Goal: Check status: Check status

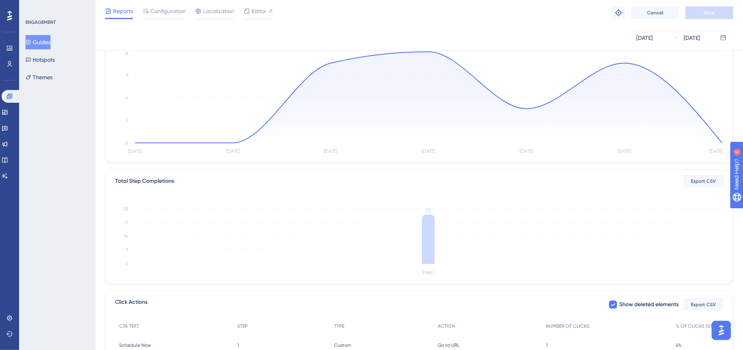
scroll to position [74, 0]
click at [7, 96] on icon at bounding box center [9, 96] width 5 height 5
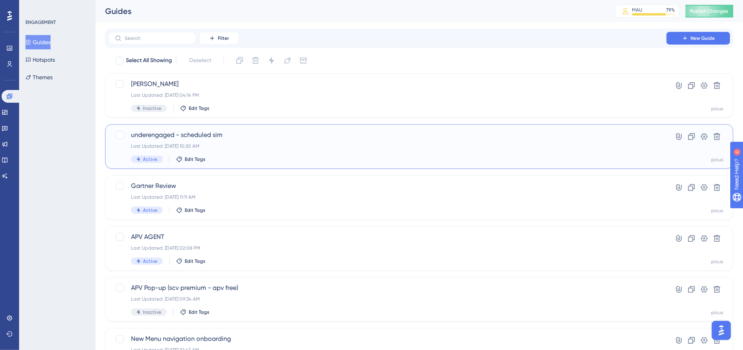
click at [250, 148] on div "Last Updated: [DATE] 10:20 AM" at bounding box center [387, 146] width 513 height 6
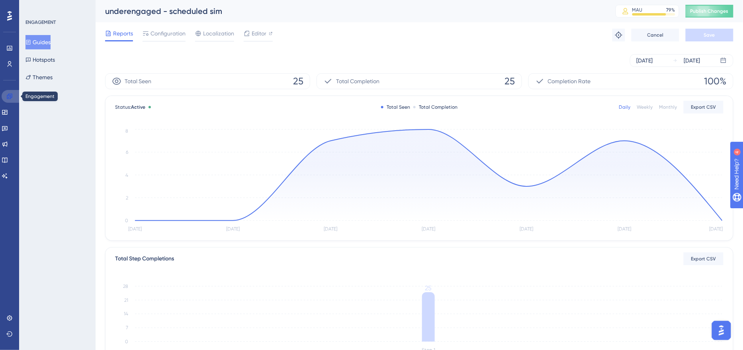
click at [11, 94] on icon at bounding box center [9, 96] width 6 height 6
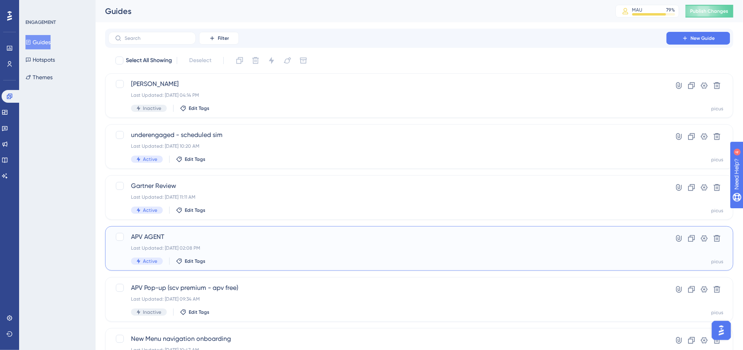
click at [247, 249] on div "Last Updated: [DATE] 02:08 PM" at bounding box center [387, 248] width 513 height 6
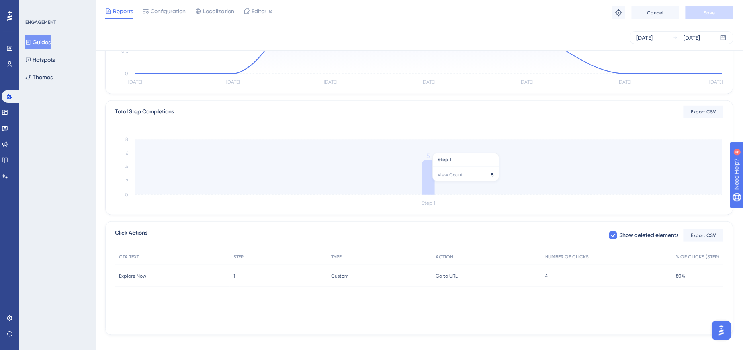
scroll to position [154, 0]
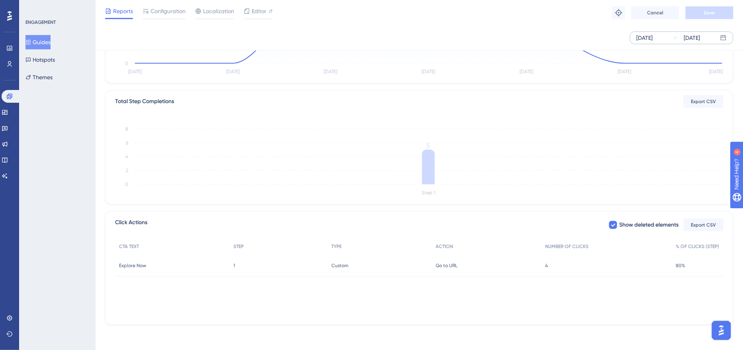
click at [635, 39] on div "[DATE] [DATE]" at bounding box center [682, 37] width 104 height 13
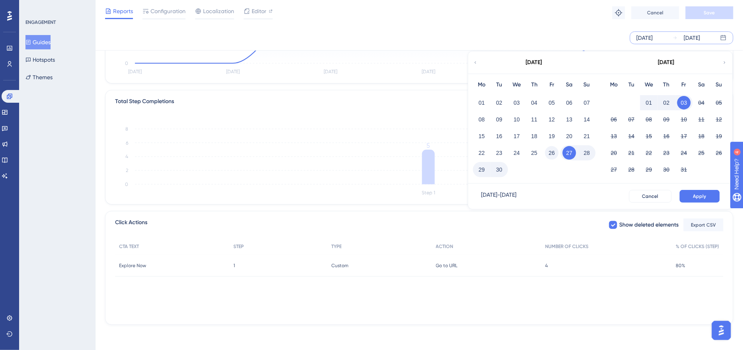
click at [551, 153] on button "26" at bounding box center [552, 153] width 14 height 14
click at [716, 193] on button "Apply" at bounding box center [700, 196] width 40 height 13
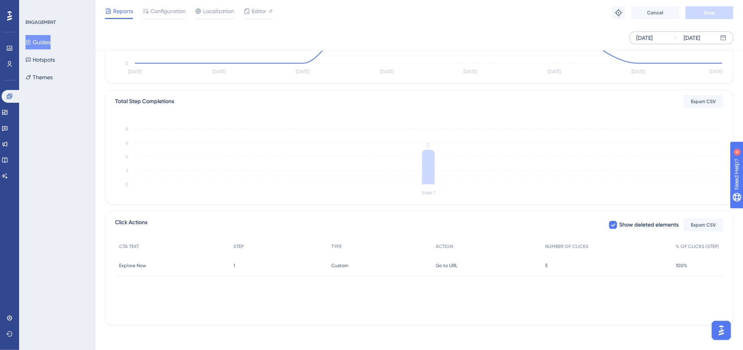
click at [549, 261] on div "5 5" at bounding box center [606, 266] width 131 height 22
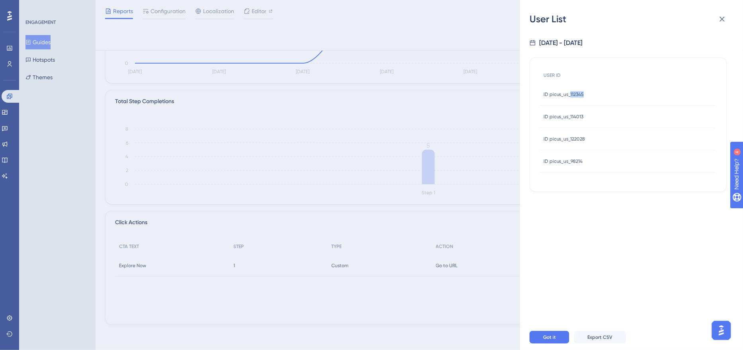
drag, startPoint x: 595, startPoint y: 91, endPoint x: 571, endPoint y: 93, distance: 24.4
click at [571, 93] on div "ID picus_us_112345 ID picus_us_112345" at bounding box center [627, 94] width 175 height 22
copy span "112345"
drag, startPoint x: 594, startPoint y: 116, endPoint x: 571, endPoint y: 116, distance: 23.1
click at [571, 116] on div "ID picus_us_114013 ID picus_us_114013" at bounding box center [627, 117] width 175 height 22
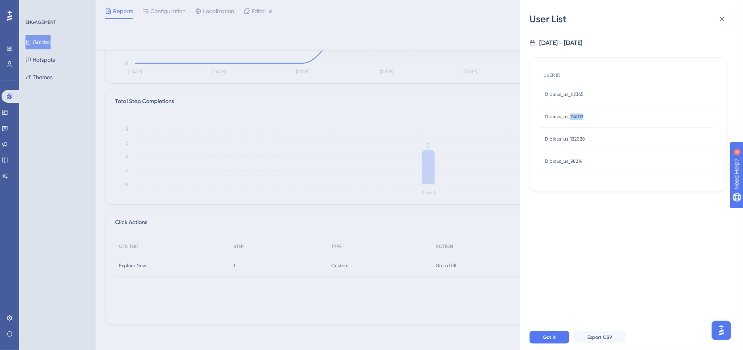
copy span "114013"
drag, startPoint x: 592, startPoint y: 136, endPoint x: 548, endPoint y: 139, distance: 43.9
click at [548, 139] on div "ID picus_us_122028 ID picus_us_122028" at bounding box center [627, 139] width 175 height 22
copy span "picus_us_122028"
drag, startPoint x: 594, startPoint y: 160, endPoint x: 551, endPoint y: 163, distance: 43.1
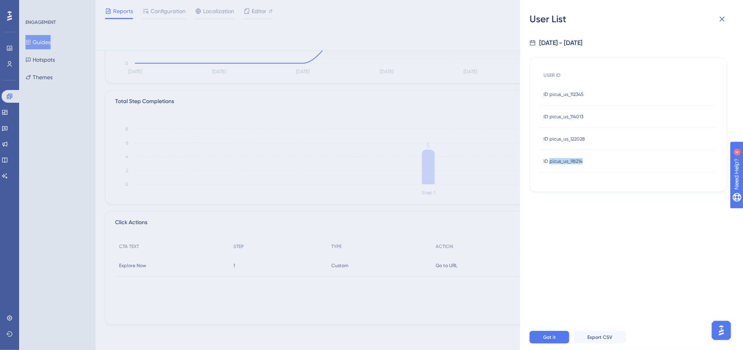
click at [551, 163] on div "ID picus_us_98214 ID picus_us_98214" at bounding box center [627, 161] width 175 height 22
copy span "picus_us_98214"
